Goal: Information Seeking & Learning: Learn about a topic

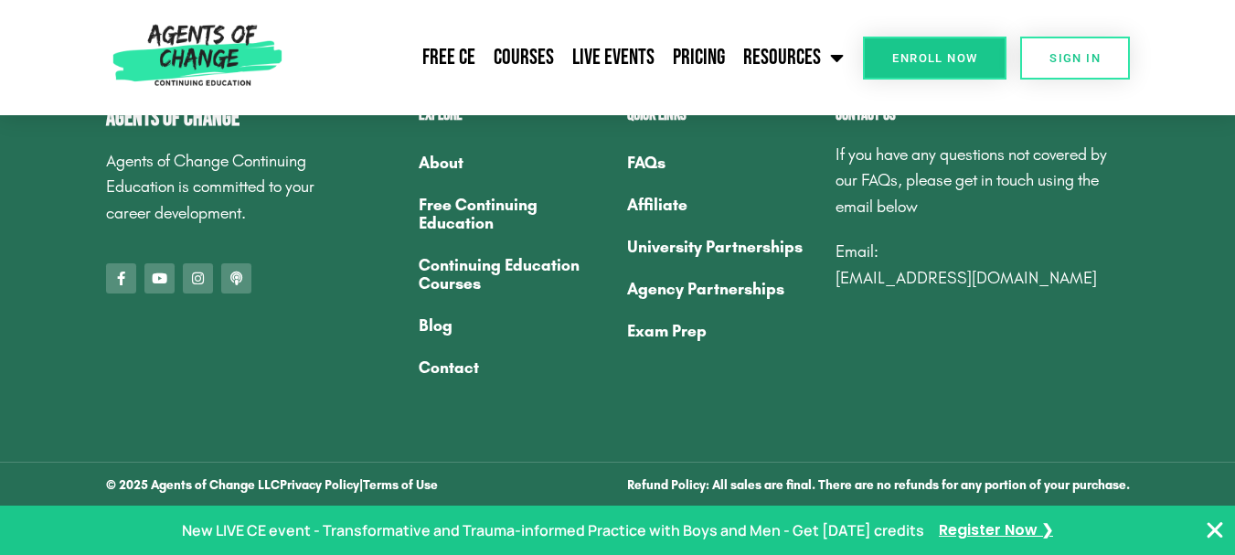
scroll to position [6792, 0]
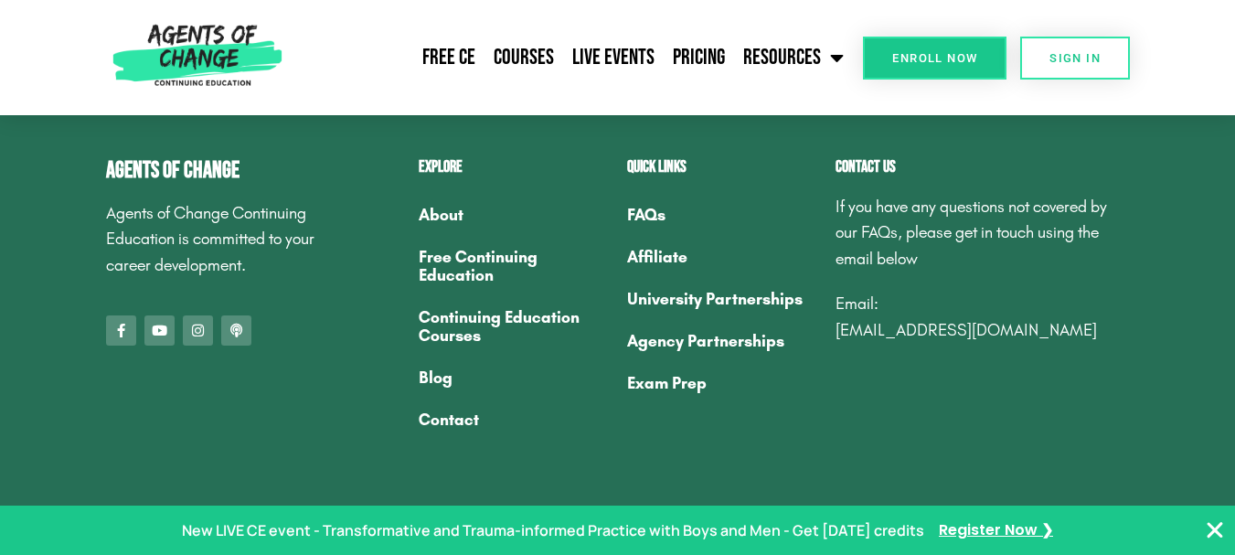
click at [692, 293] on link "University Partnerships" at bounding box center [722, 299] width 190 height 42
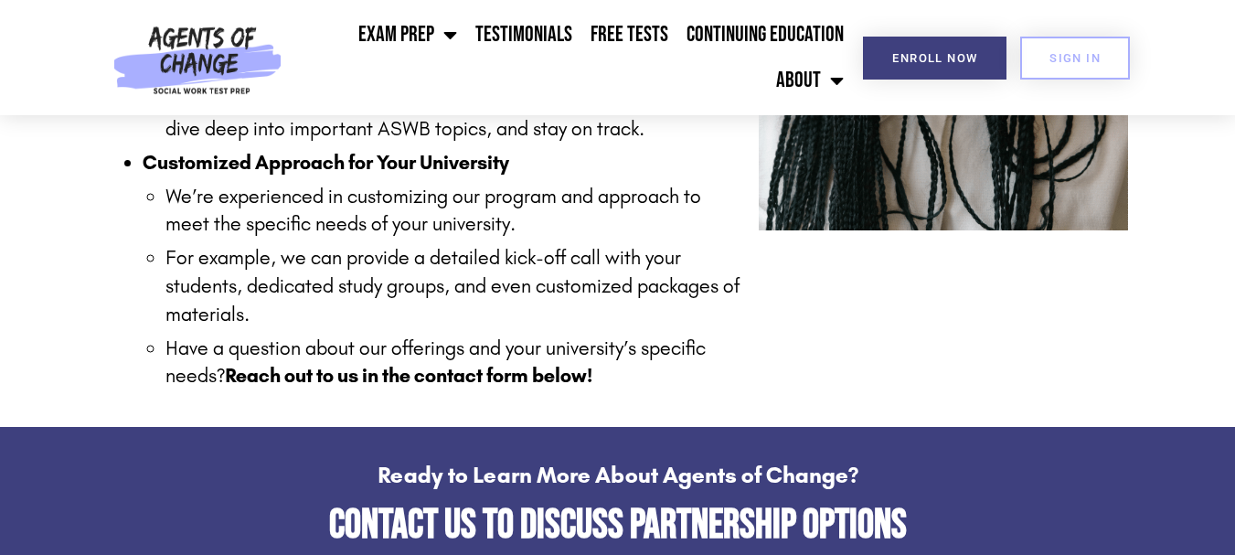
scroll to position [2034, 0]
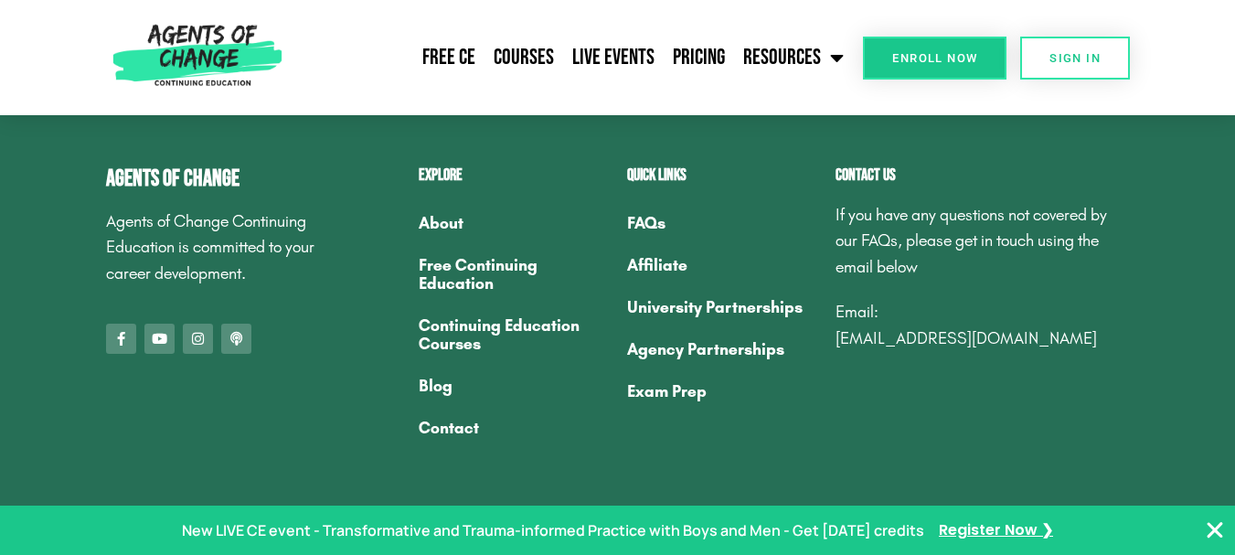
scroll to position [6792, 0]
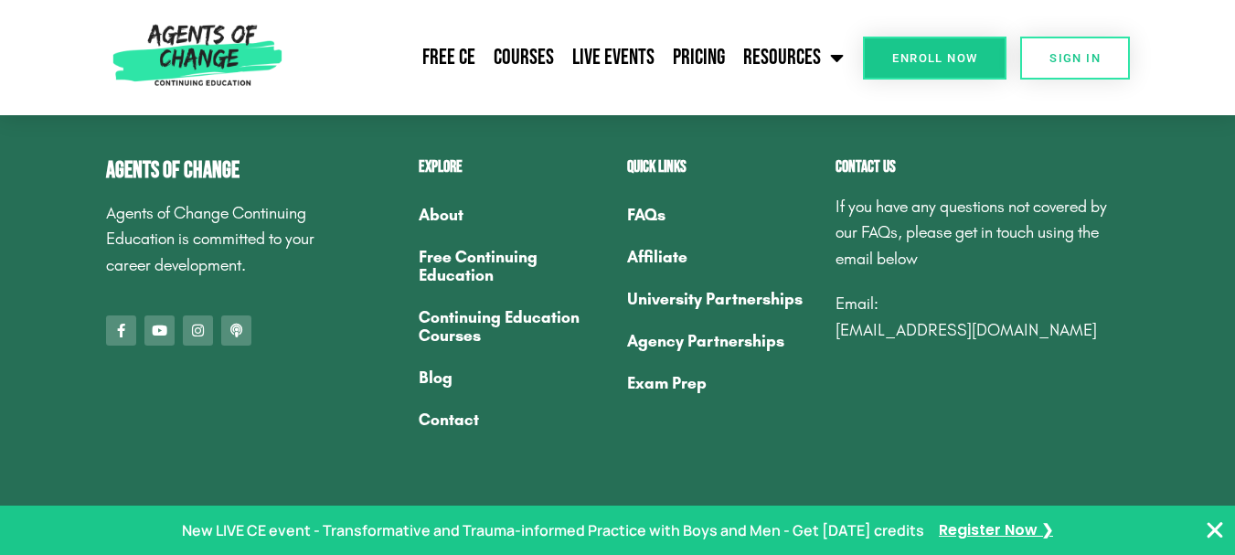
click at [666, 253] on link "Affiliate" at bounding box center [722, 257] width 190 height 42
click at [644, 202] on link "FAQs" at bounding box center [722, 215] width 190 height 42
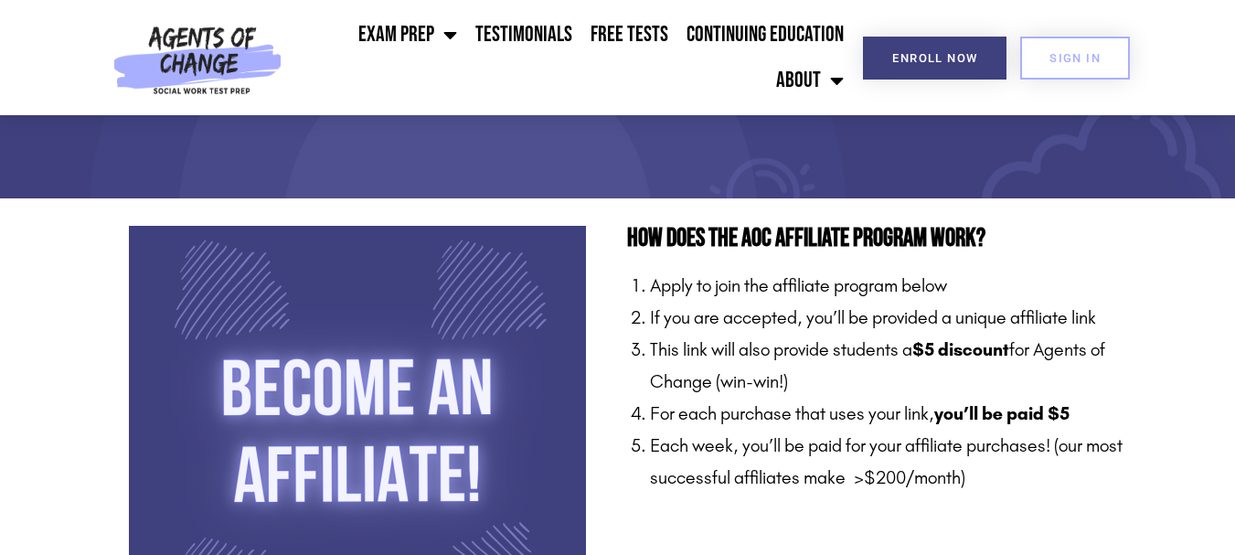
scroll to position [178, 0]
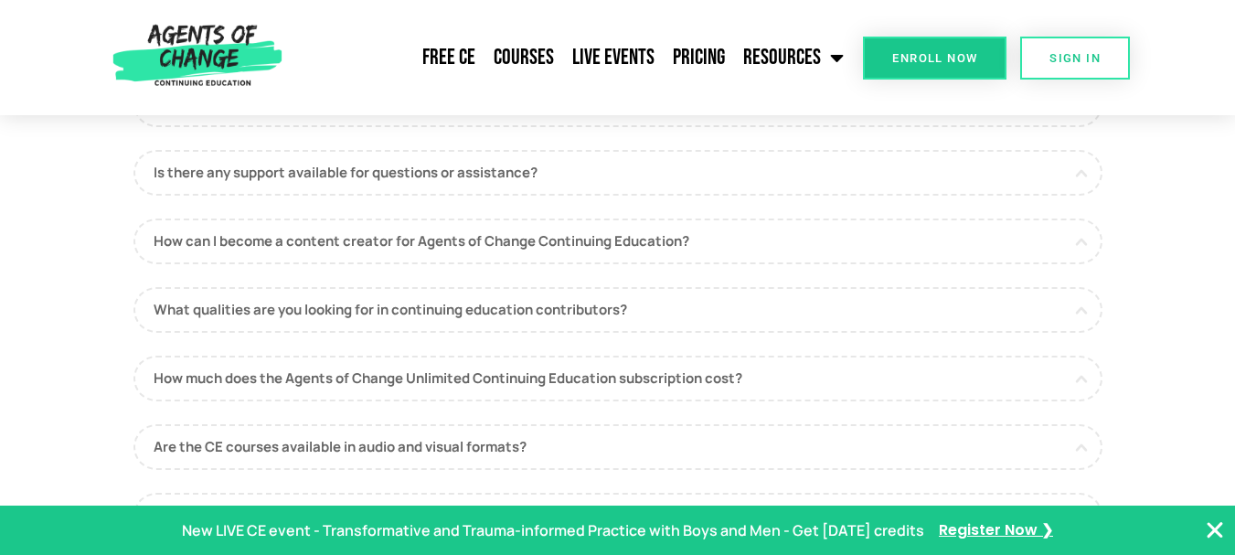
scroll to position [638, 0]
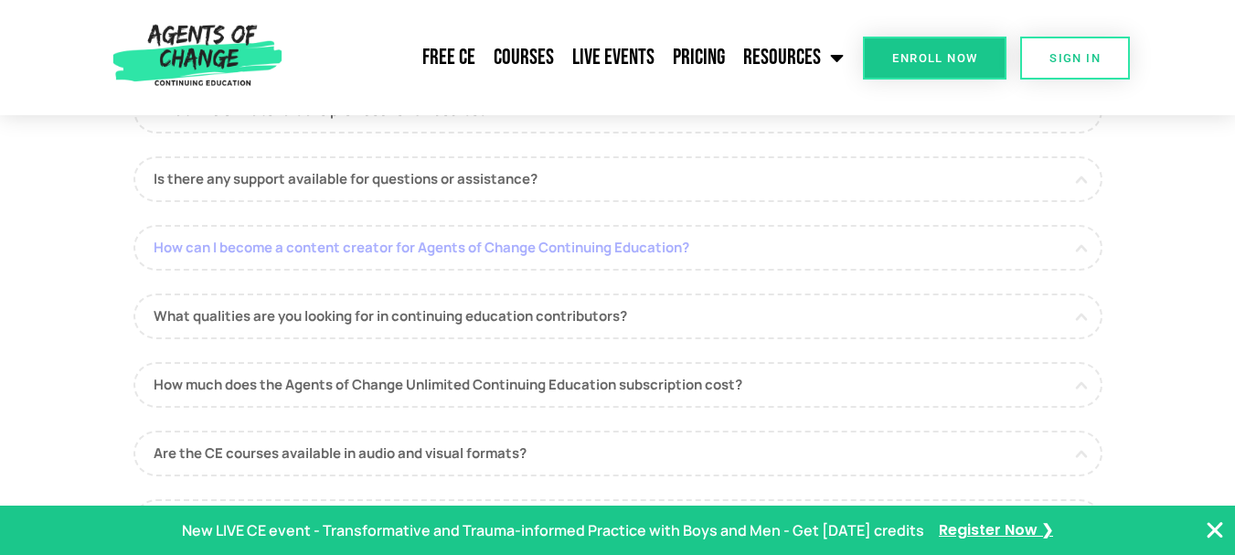
click at [543, 235] on link "How can I become a content creator for Agents of Change Continuing Education?" at bounding box center [617, 248] width 969 height 46
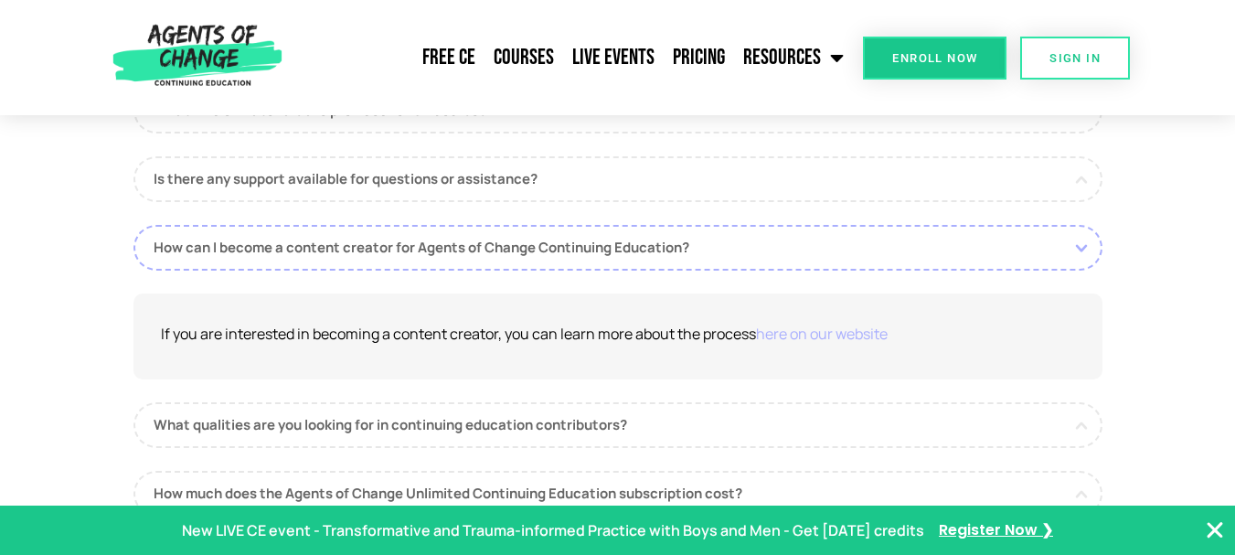
click at [825, 338] on link "here on our website" at bounding box center [822, 334] width 132 height 20
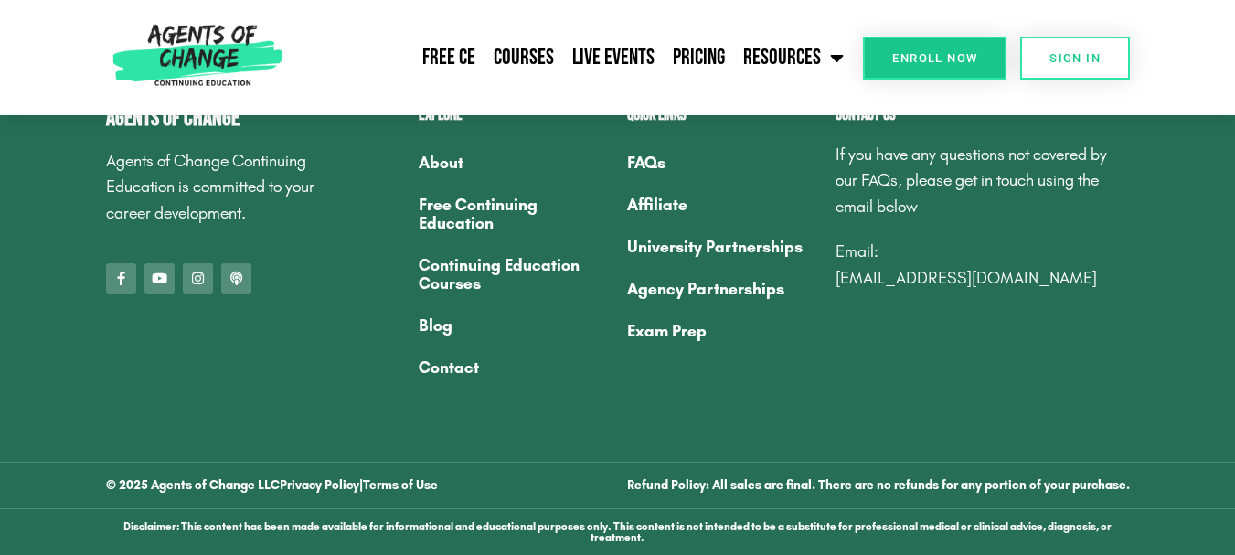
scroll to position [3568, 0]
